Goal: Find specific page/section: Find specific page/section

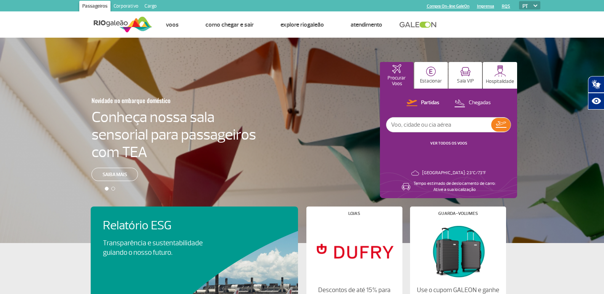
click at [415, 125] on input "text" at bounding box center [438, 125] width 105 height 14
click at [508, 80] on p "Hospitalidade" at bounding box center [500, 82] width 28 height 6
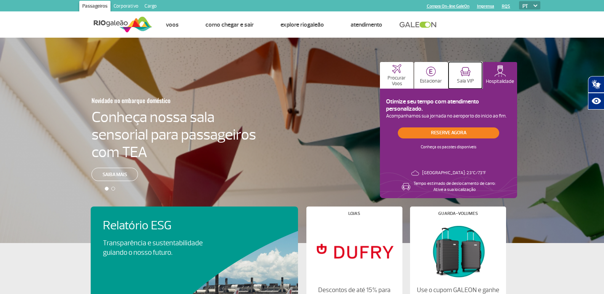
click at [456, 85] on button "Sala VIP" at bounding box center [465, 75] width 34 height 27
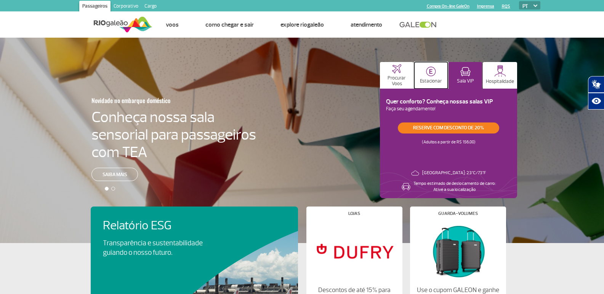
click at [430, 70] on img at bounding box center [431, 72] width 10 height 10
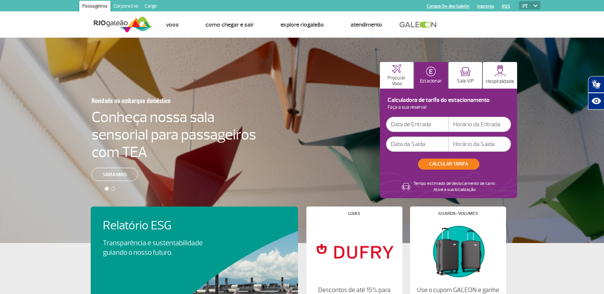
click at [428, 130] on input "text" at bounding box center [417, 124] width 62 height 15
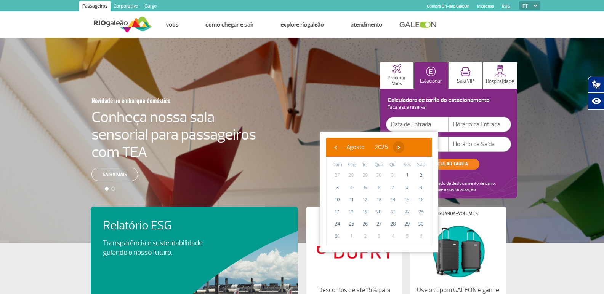
click at [404, 145] on span "›" at bounding box center [398, 147] width 11 height 11
click at [411, 145] on span "›" at bounding box center [405, 147] width 11 height 11
click at [494, 99] on h4 "Calculadora de tarifa do estacionamento" at bounding box center [448, 100] width 125 height 4
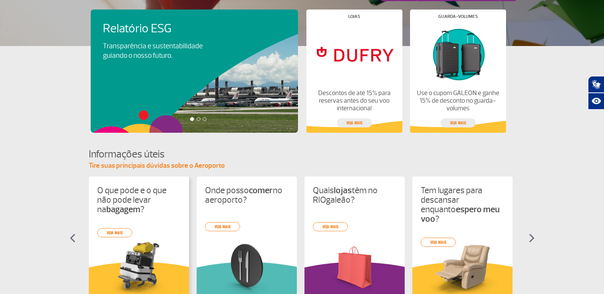
scroll to position [254, 0]
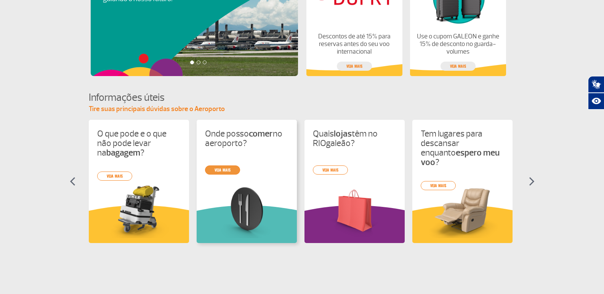
click at [226, 174] on link "veja mais" at bounding box center [222, 170] width 35 height 9
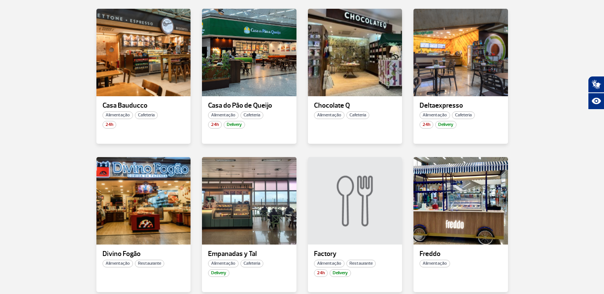
scroll to position [381, 0]
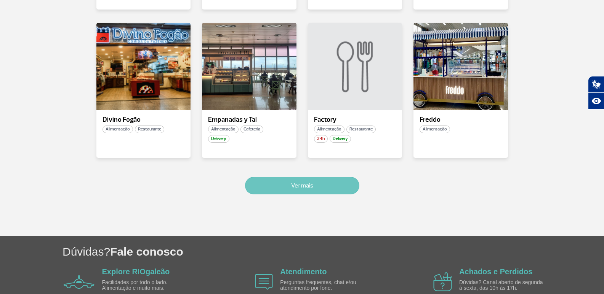
click at [300, 179] on button "Ver mais" at bounding box center [302, 186] width 114 height 18
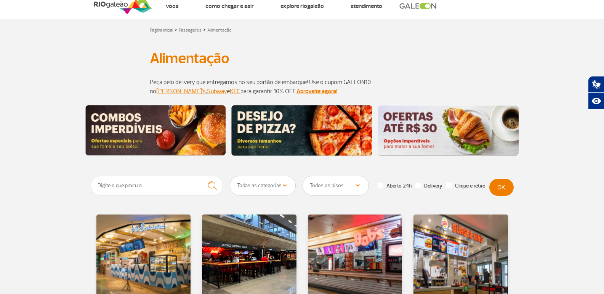
scroll to position [0, 0]
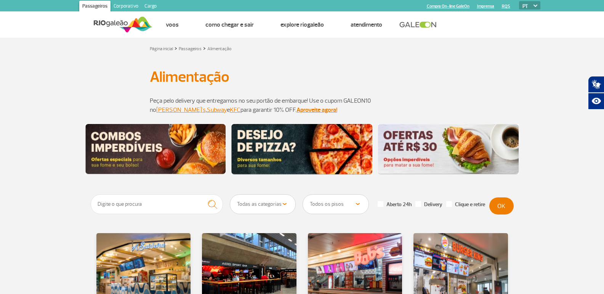
click at [399, 206] on label "Aberto 24h" at bounding box center [394, 204] width 34 height 7
click at [5, 5] on input "Aberto 24h" at bounding box center [2, 2] width 5 height 5
checkbox input "true"
click at [166, 207] on input "text" at bounding box center [157, 205] width 133 height 20
click at [254, 205] on select "Todas as categorias Cafeteria Fast Food Restaurante Souvenir Conveniência" at bounding box center [263, 204] width 66 height 19
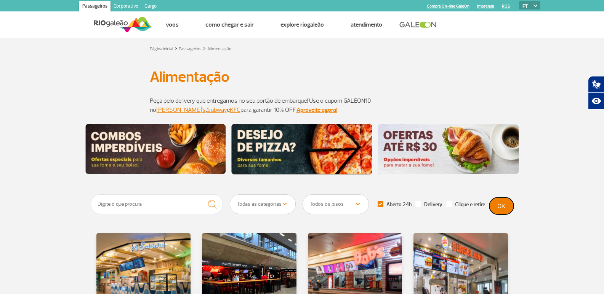
click at [506, 208] on button "OK" at bounding box center [501, 206] width 24 height 17
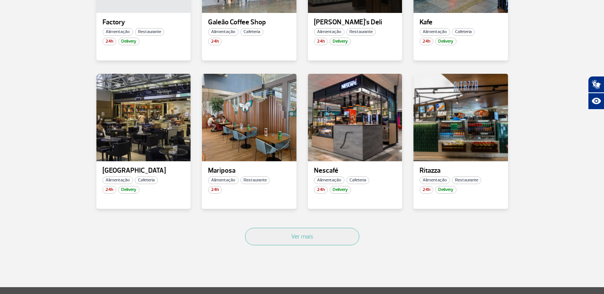
scroll to position [457, 0]
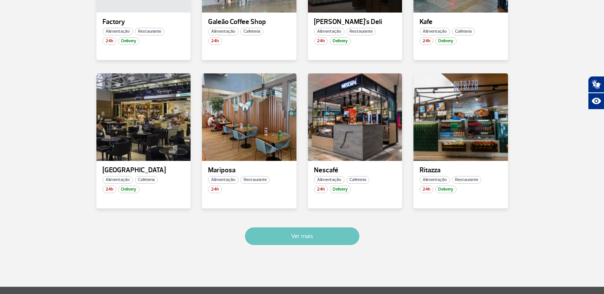
click at [293, 245] on button "Ver mais" at bounding box center [302, 237] width 114 height 18
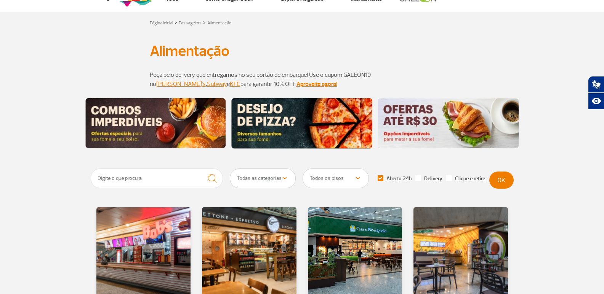
scroll to position [0, 0]
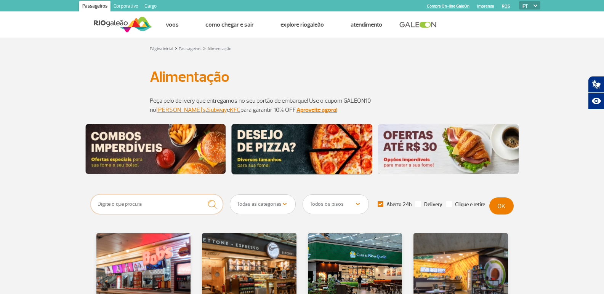
click at [147, 203] on input "text" at bounding box center [157, 205] width 133 height 20
type input "mcdonalds"
click at [202, 195] on button "submit" at bounding box center [212, 205] width 21 height 20
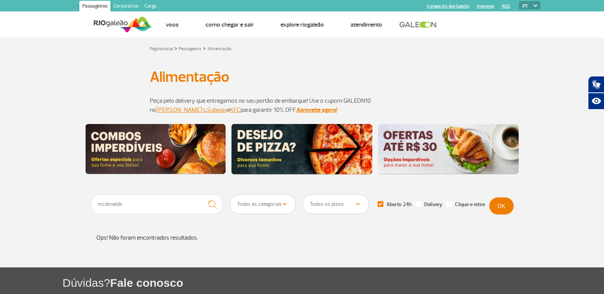
click at [380, 205] on span at bounding box center [380, 204] width 6 height 6
click at [5, 5] on input "Aberto 24h" at bounding box center [2, 2] width 5 height 5
checkbox input "false"
click at [506, 206] on button "OK" at bounding box center [501, 206] width 24 height 17
click at [105, 205] on input "mcdonalds" at bounding box center [157, 205] width 133 height 20
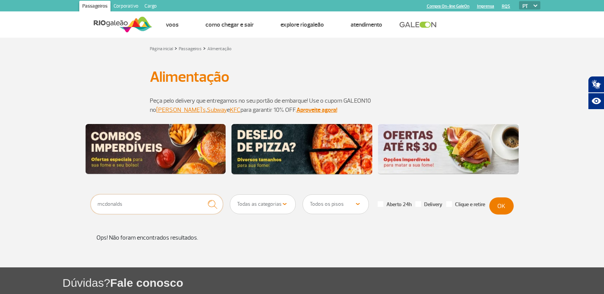
drag, startPoint x: 136, startPoint y: 205, endPoint x: 108, endPoint y: 214, distance: 29.6
click at [105, 211] on input "mcdonalds" at bounding box center [157, 205] width 133 height 20
click at [202, 195] on button "submit" at bounding box center [212, 205] width 21 height 20
type input "mc"
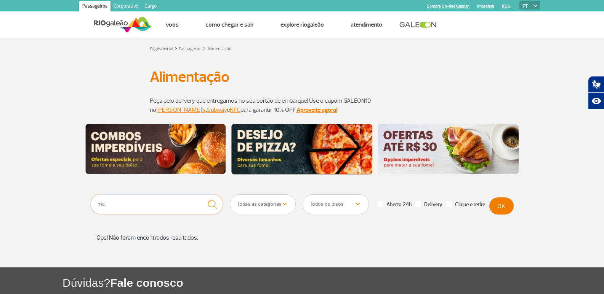
click at [202, 195] on button "submit" at bounding box center [212, 205] width 21 height 20
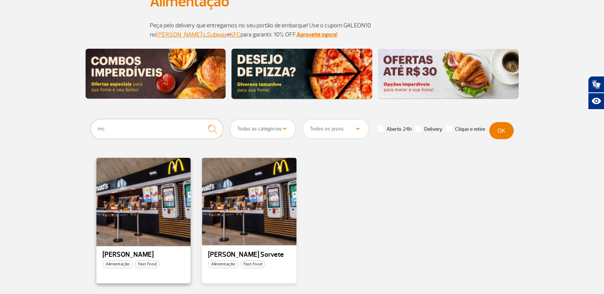
scroll to position [76, 0]
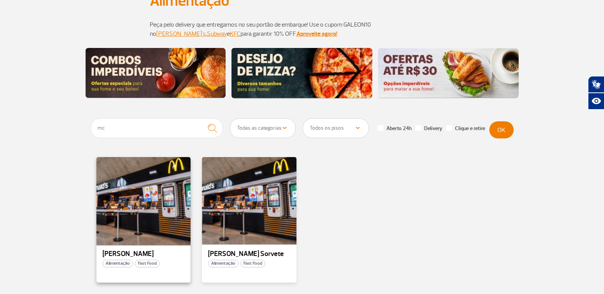
click at [158, 190] on div at bounding box center [143, 201] width 96 height 90
